Goal: Obtain resource: Obtain resource

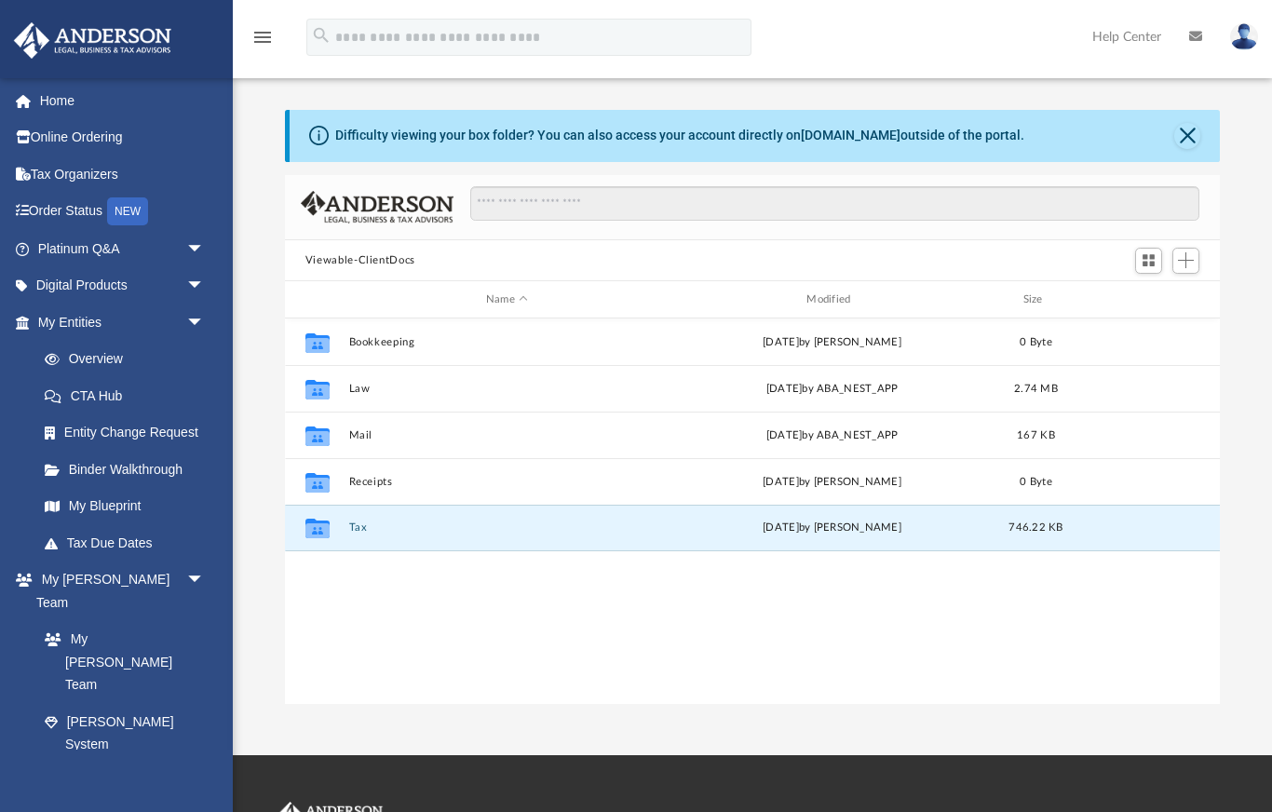
scroll to position [424, 936]
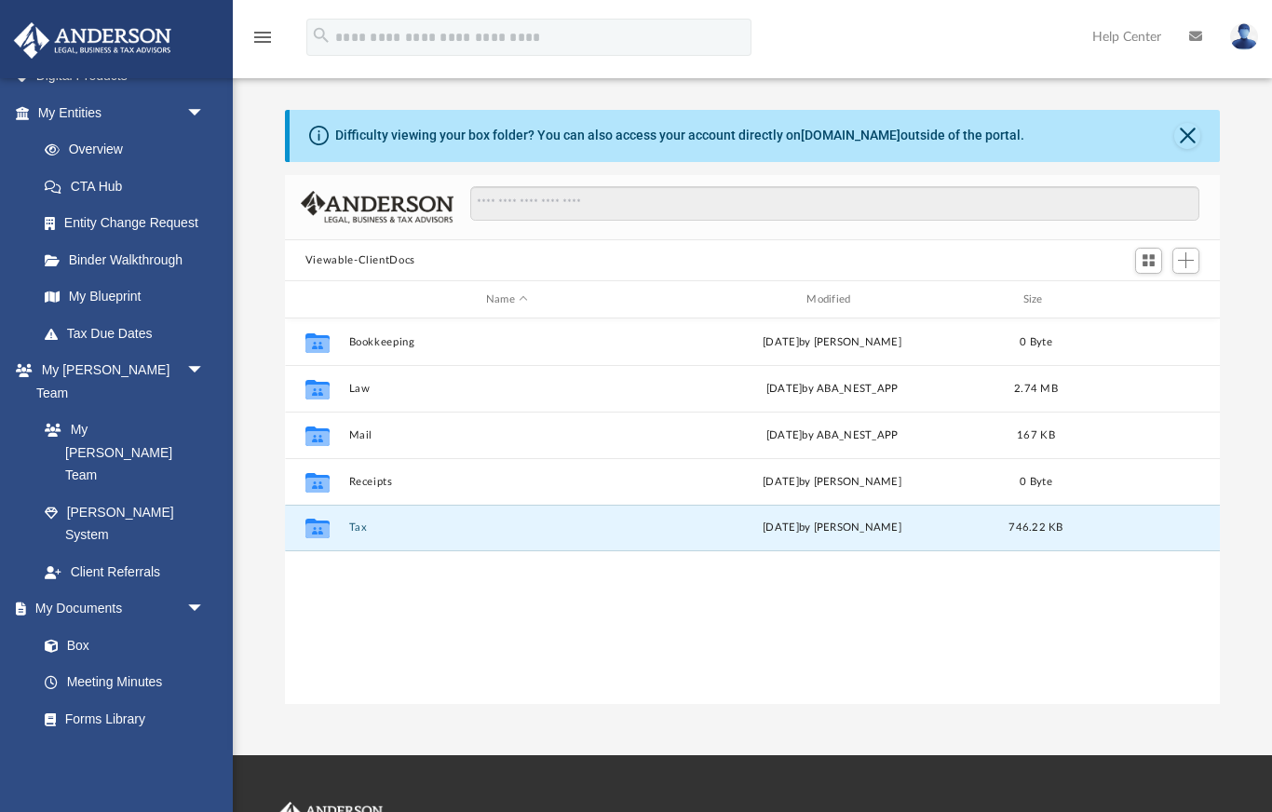
click at [1197, 42] on icon at bounding box center [1195, 36] width 13 height 13
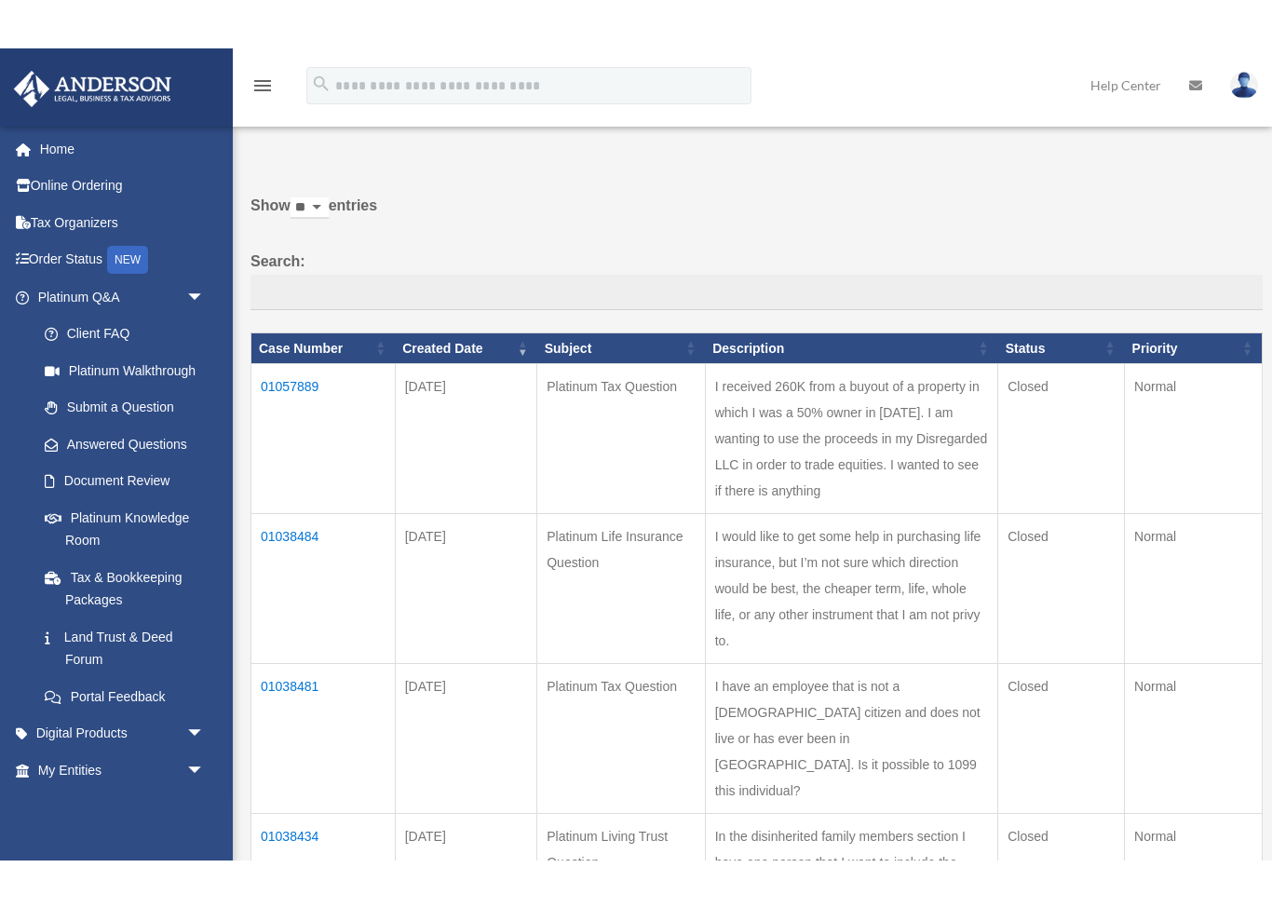
scroll to position [40, 0]
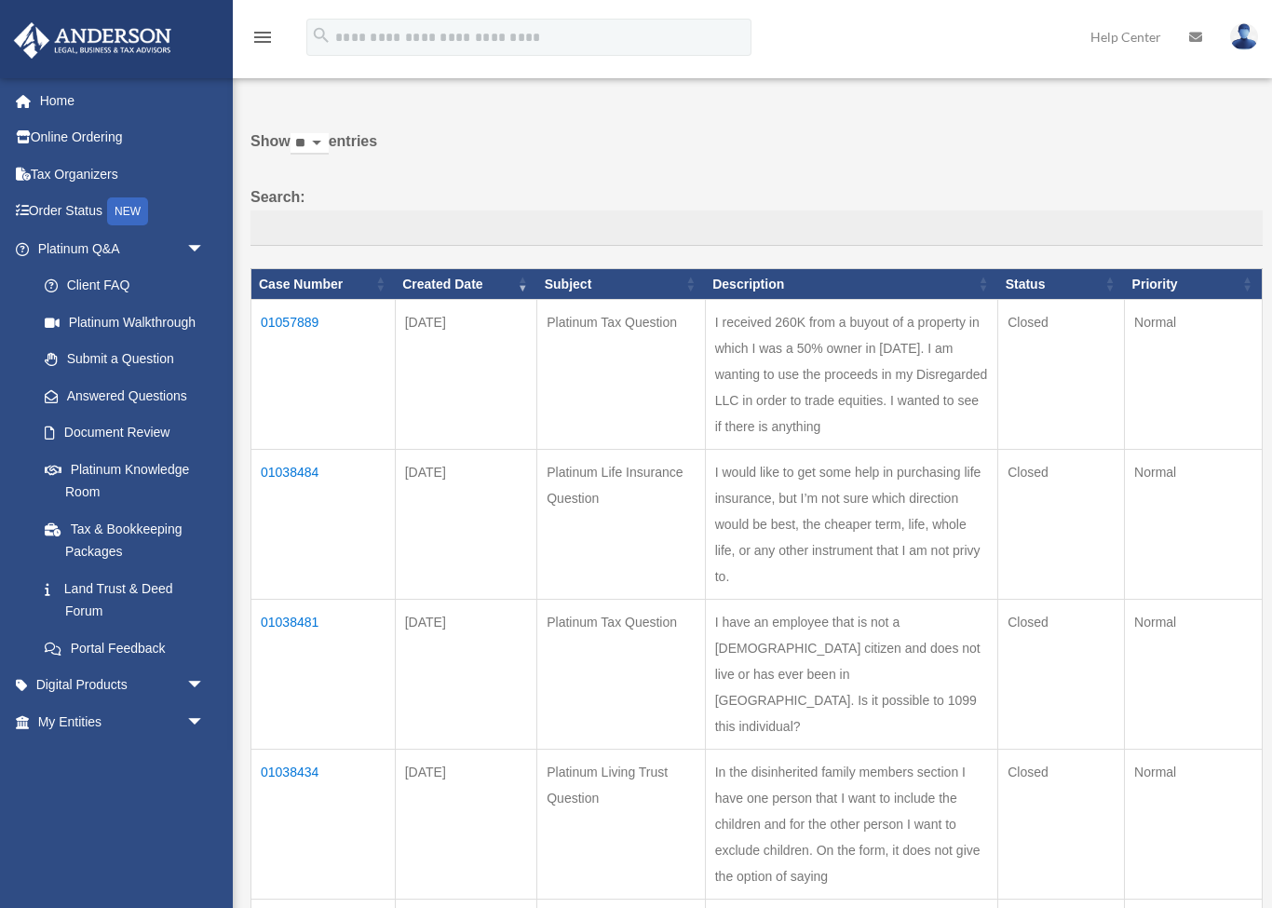
click at [1245, 40] on img at bounding box center [1244, 36] width 28 height 27
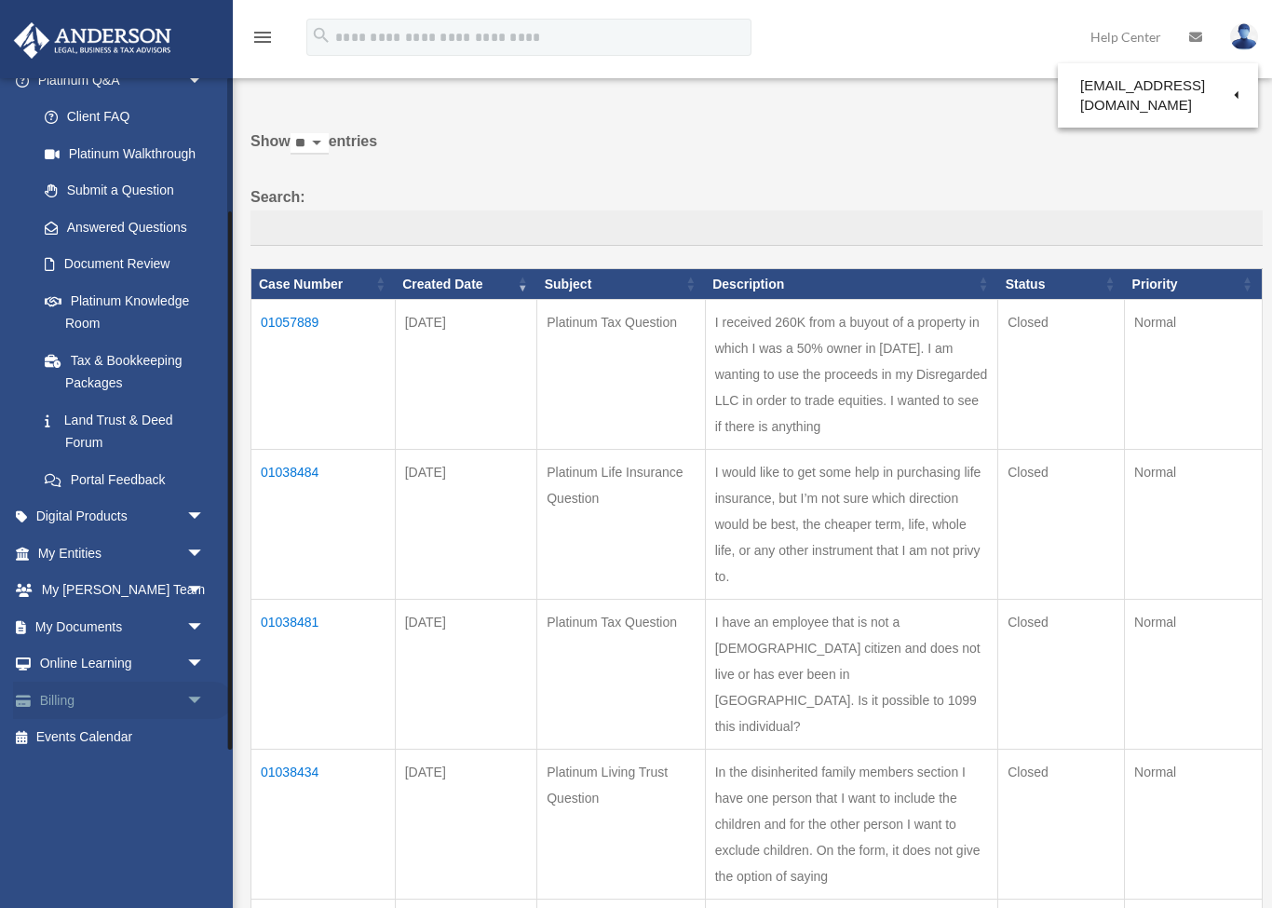
scroll to position [168, 0]
click at [163, 627] on link "My Documents arrow_drop_down" at bounding box center [123, 627] width 220 height 37
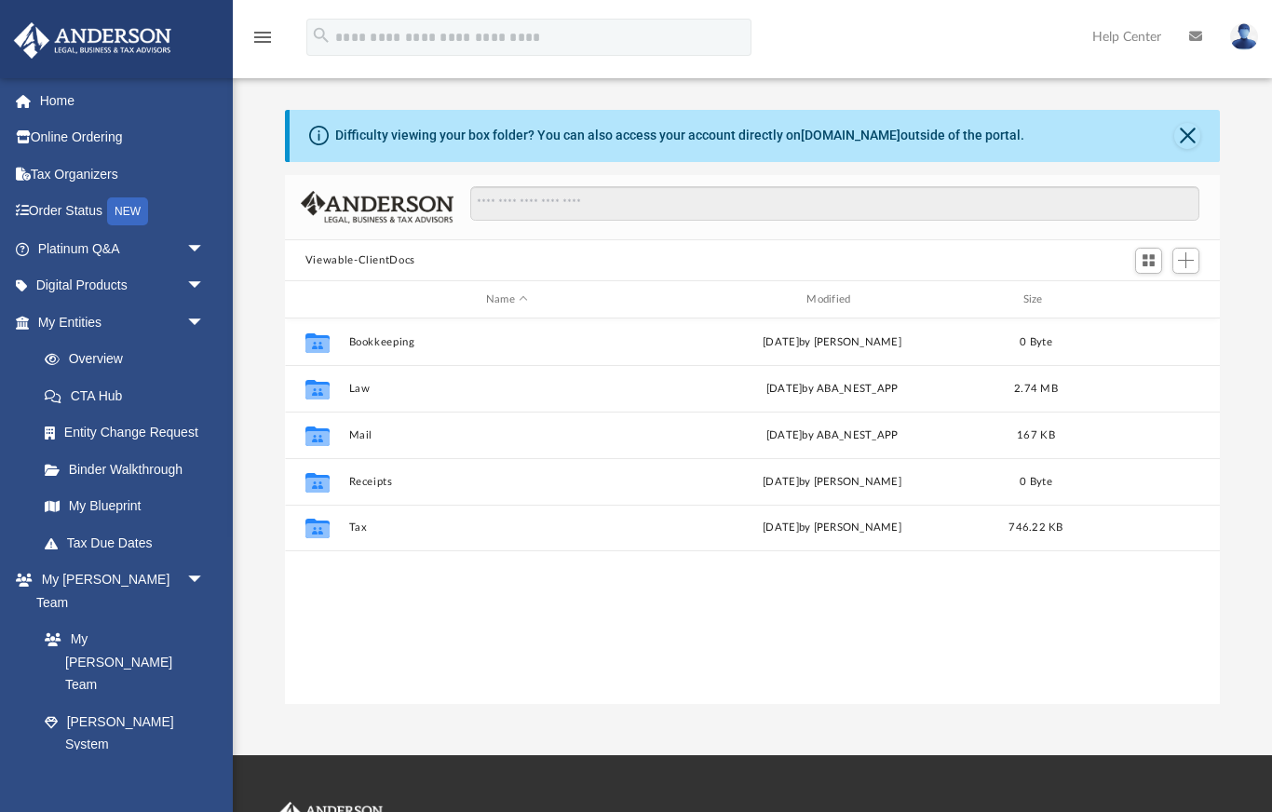
scroll to position [424, 936]
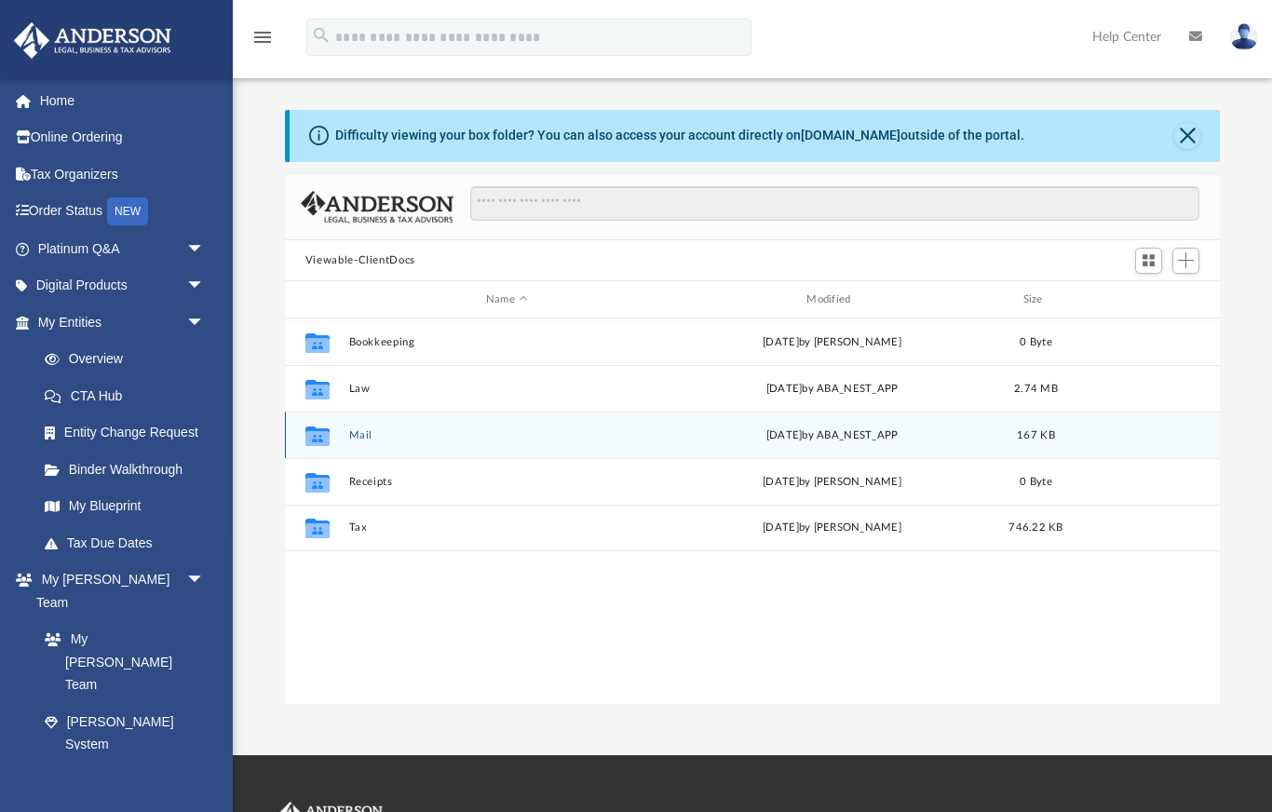
click at [315, 442] on icon "grid" at bounding box center [317, 438] width 24 height 15
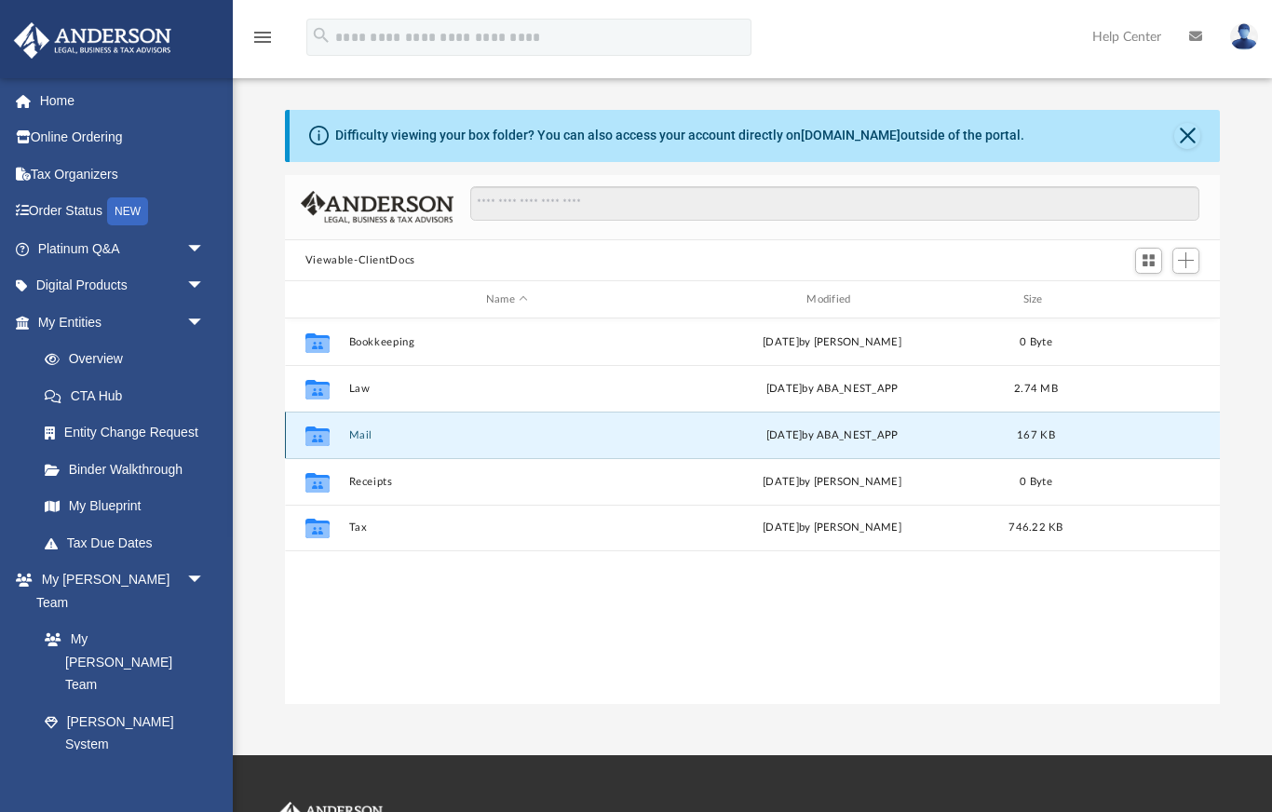
click at [321, 436] on icon "grid" at bounding box center [317, 437] width 24 height 20
click at [321, 435] on icon "grid" at bounding box center [317, 437] width 24 height 20
click at [361, 432] on button "Mail" at bounding box center [506, 435] width 317 height 12
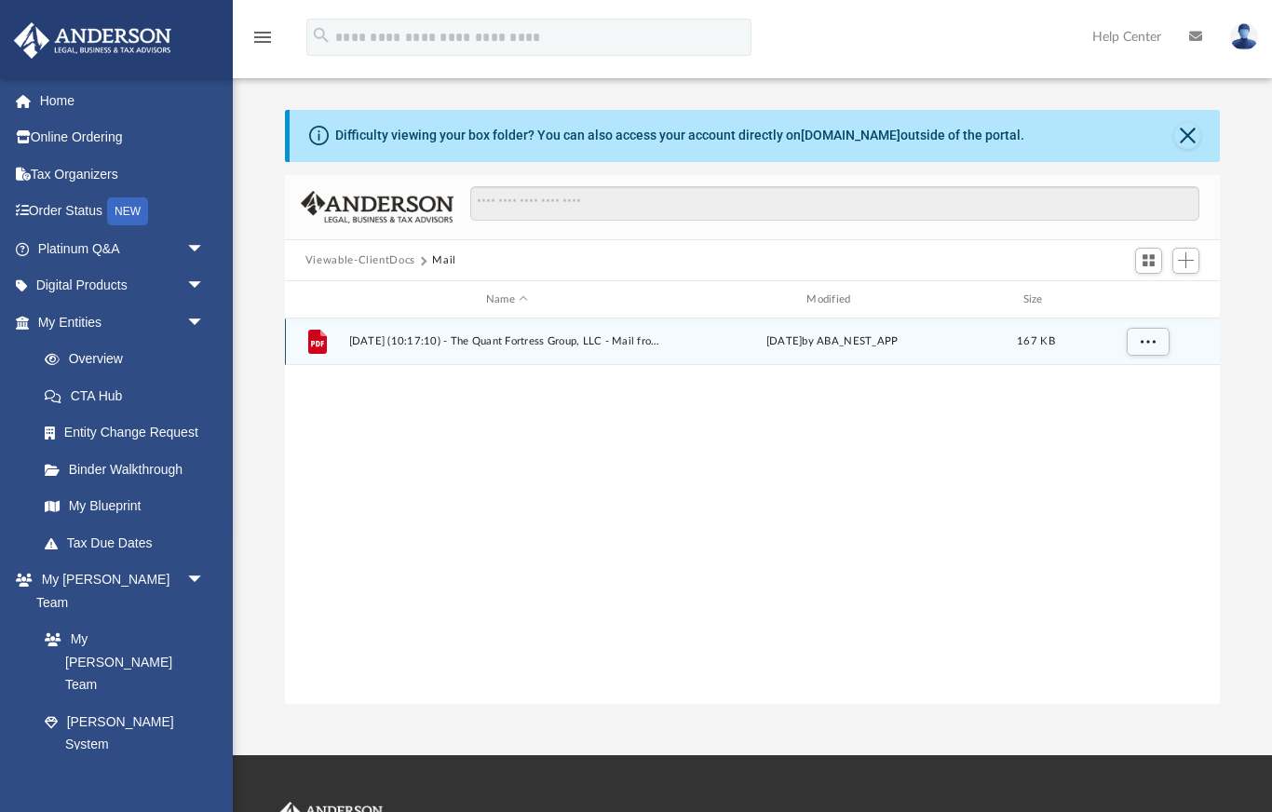
click at [317, 344] on icon "grid" at bounding box center [317, 344] width 13 height 6
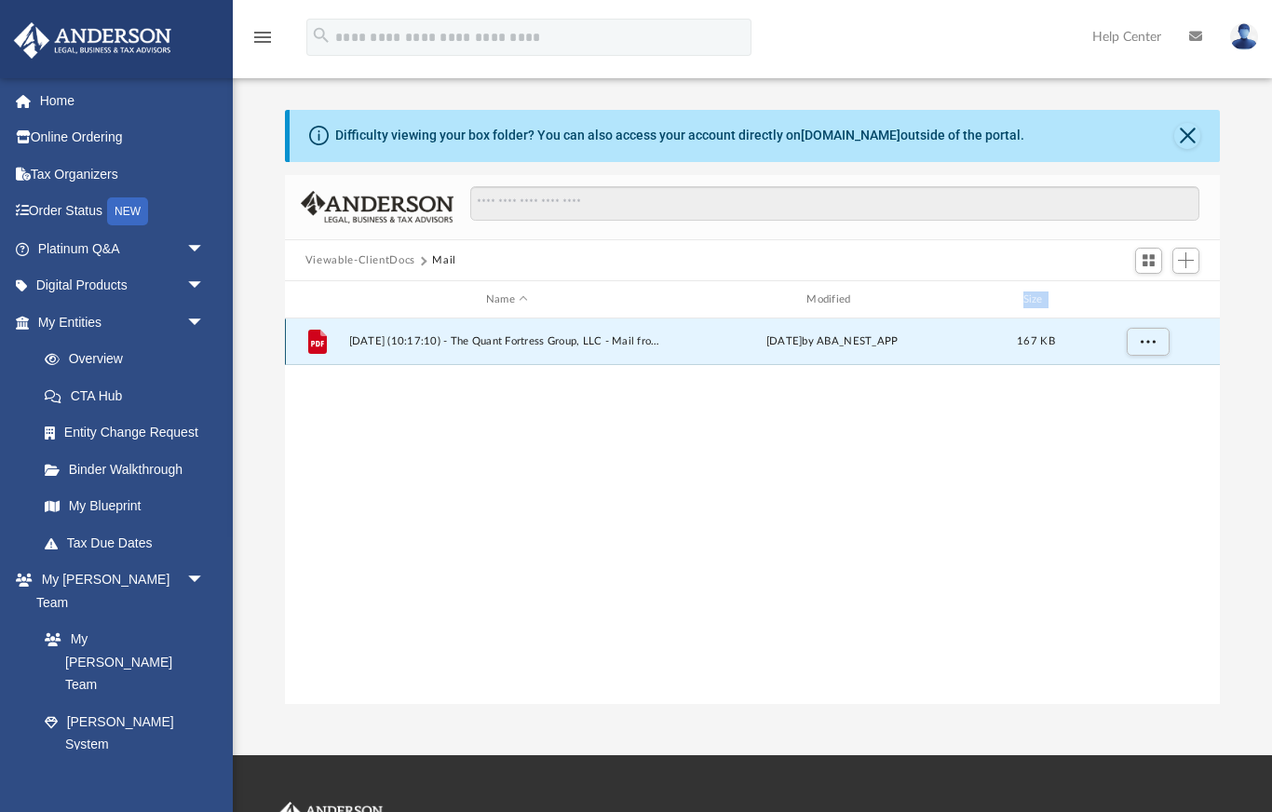
click at [317, 344] on icon "grid" at bounding box center [317, 344] width 13 height 6
click at [1147, 345] on span "More options" at bounding box center [1147, 341] width 15 height 10
click at [1122, 380] on li "Preview" at bounding box center [1131, 380] width 54 height 20
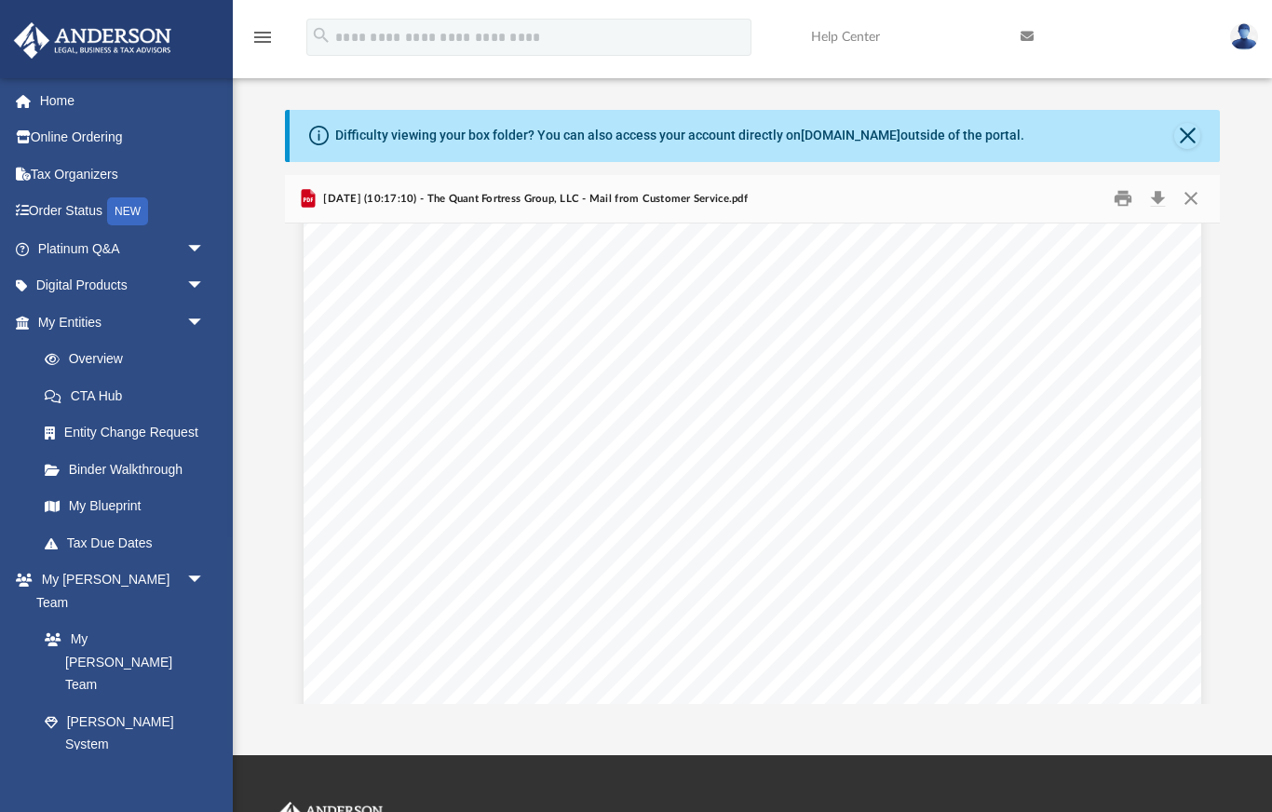
scroll to position [612, 0]
click at [1194, 132] on button "Close" at bounding box center [1187, 136] width 26 height 26
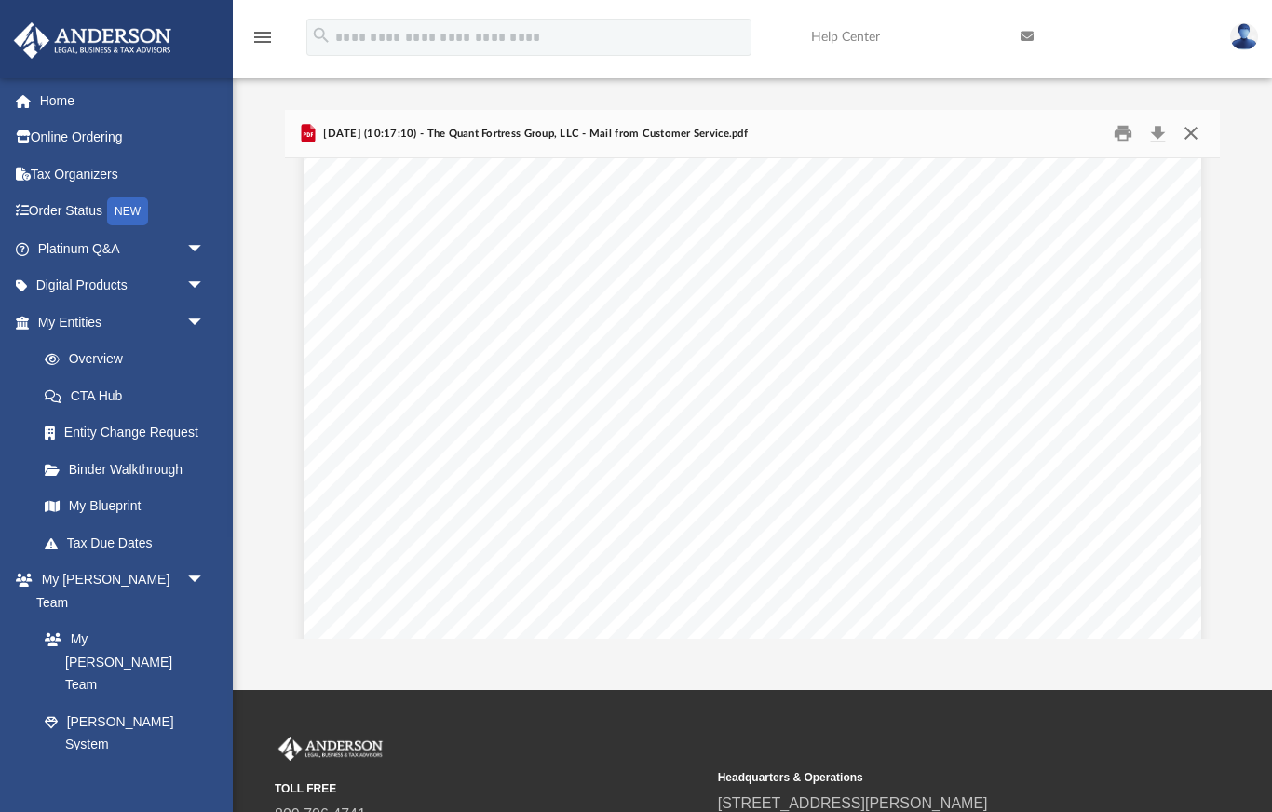
click at [1190, 132] on button "Close" at bounding box center [1191, 133] width 34 height 29
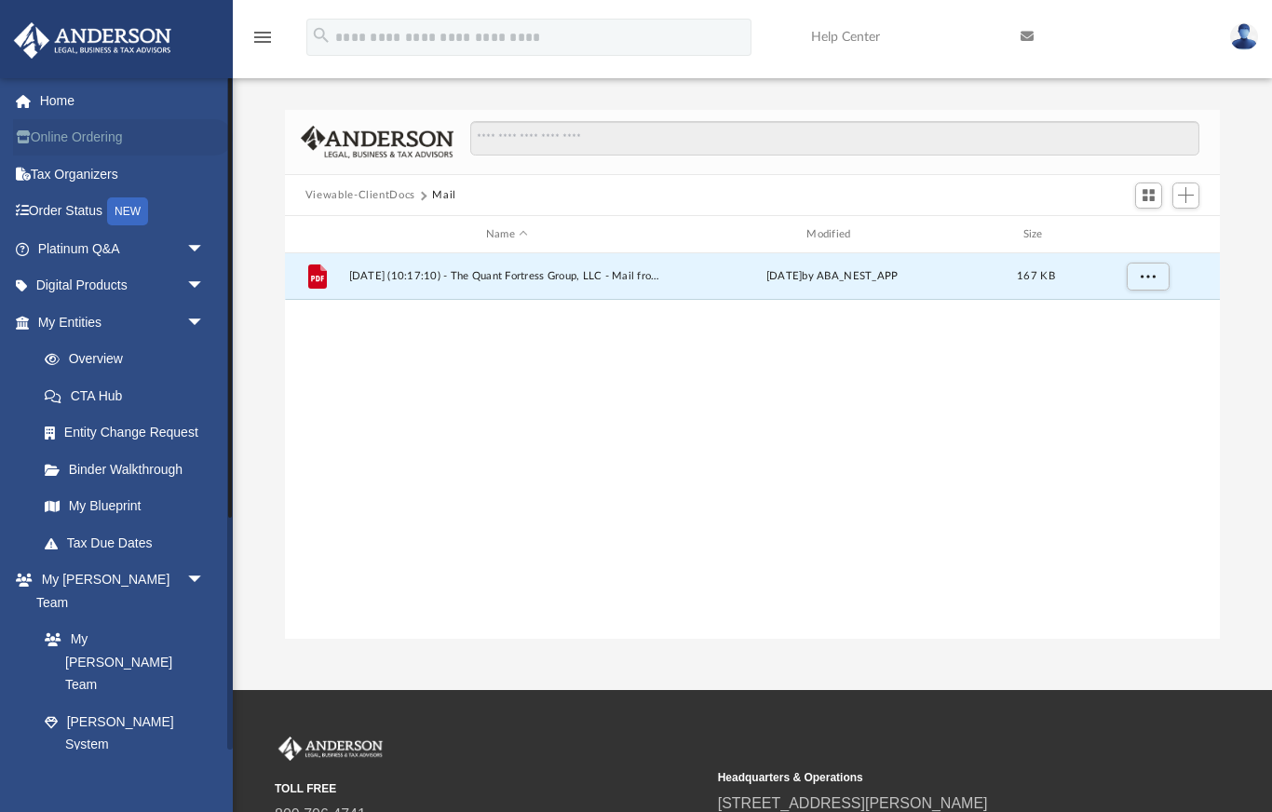
click at [115, 139] on link "Online Ordering" at bounding box center [123, 137] width 220 height 37
